Goal: Check status: Check status

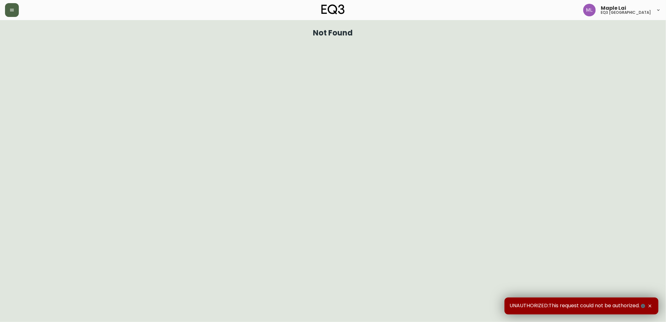
click at [12, 8] on icon "button" at bounding box center [11, 10] width 5 height 5
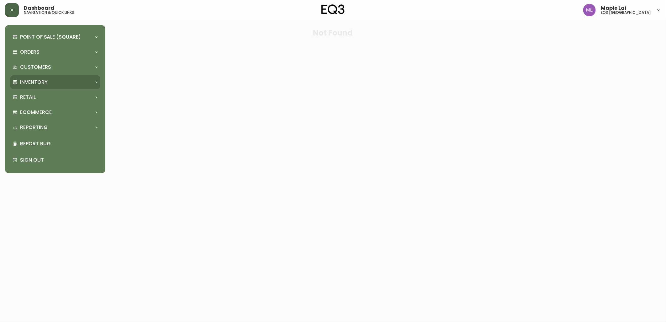
click at [54, 85] on div "Inventory" at bounding box center [52, 82] width 79 height 7
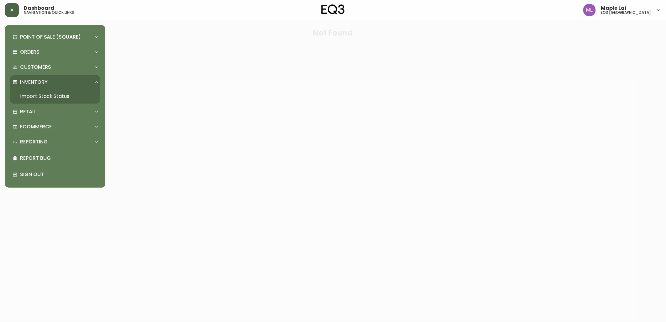
click at [61, 93] on link "Import Stock Status" at bounding box center [55, 96] width 90 height 14
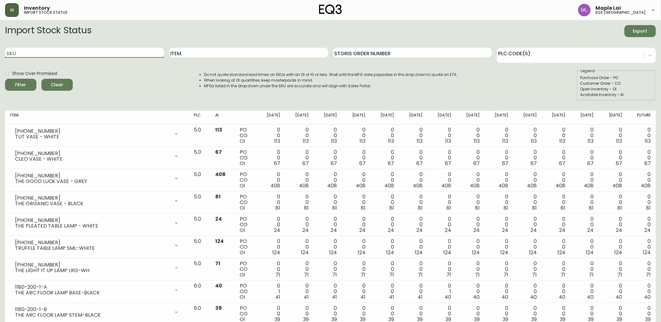
click at [102, 55] on input "SKU" at bounding box center [84, 53] width 159 height 10
paste input "[PHONE_NUMBER]"
type input "[PHONE_NUMBER]"
click at [5, 79] on button "Filter" at bounding box center [20, 85] width 31 height 12
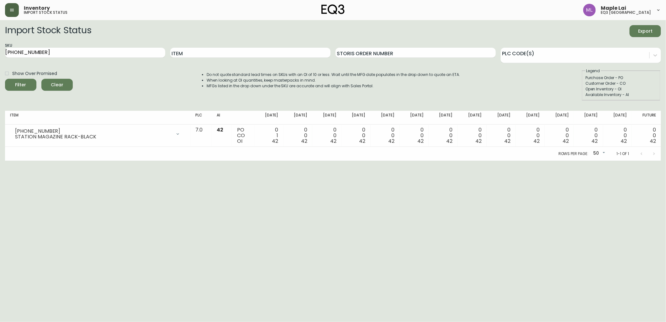
click at [598, 161] on html "Inventory import stock status Maple Lai eq3 [GEOGRAPHIC_DATA] Import Stock Stat…" at bounding box center [333, 80] width 666 height 161
